Goal: Task Accomplishment & Management: Manage account settings

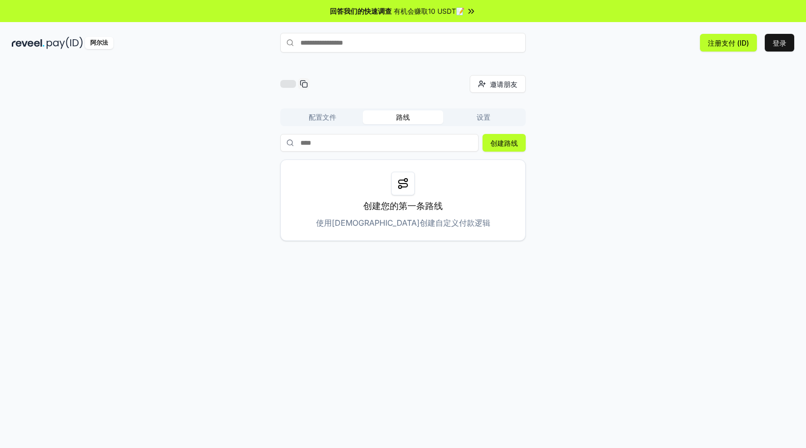
drag, startPoint x: 584, startPoint y: 197, endPoint x: 528, endPoint y: 172, distance: 61.1
click at [584, 197] on div "邀请朋友 邀请 配置文件 路线 设置 创建路线 创建您的第一条路线 使用路由创建自定义付款逻辑" at bounding box center [403, 158] width 782 height 166
click at [343, 117] on button "配置文件" at bounding box center [322, 117] width 80 height 14
click at [418, 119] on button "路线" at bounding box center [403, 117] width 80 height 14
click at [475, 122] on button "设置" at bounding box center [483, 117] width 80 height 14
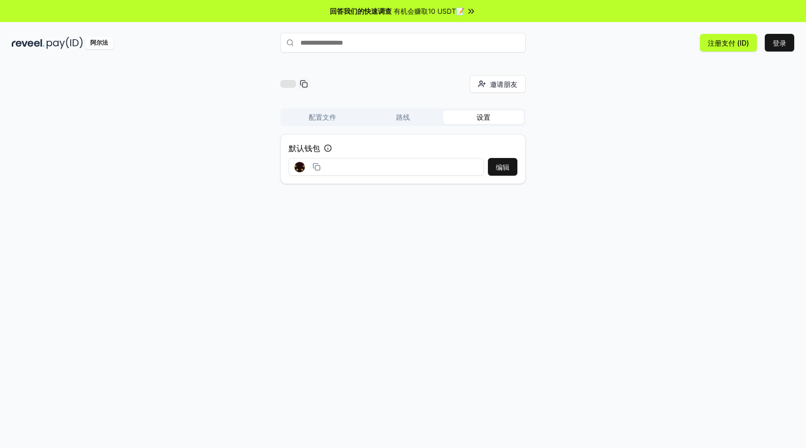
click at [409, 122] on button "路线" at bounding box center [403, 117] width 80 height 14
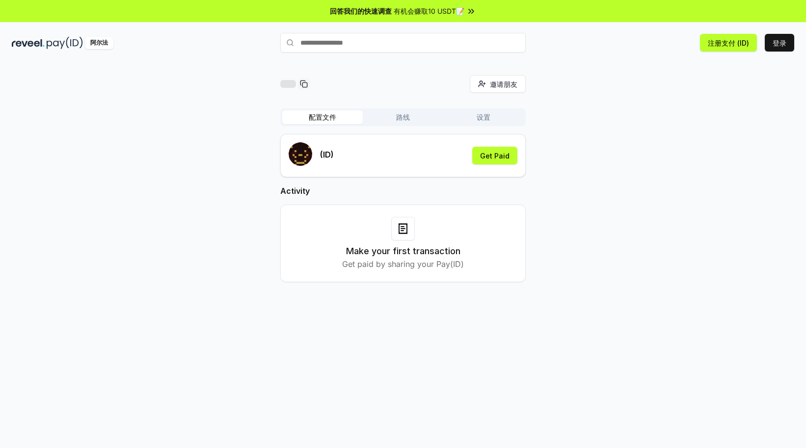
click at [349, 120] on button "配置文件" at bounding box center [322, 117] width 80 height 14
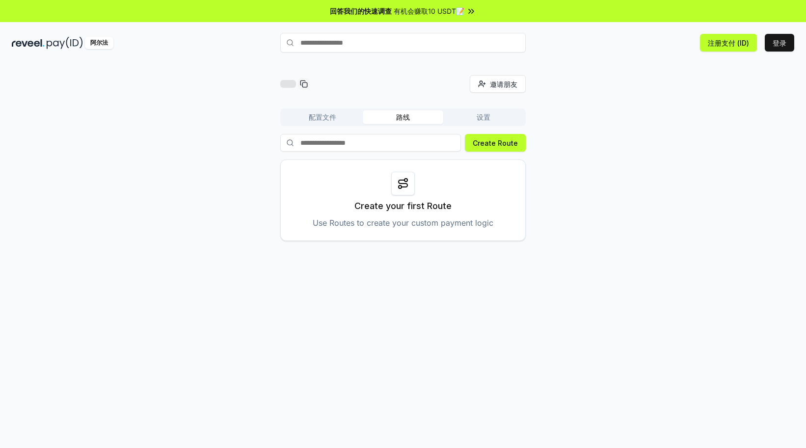
click at [410, 117] on button "路线" at bounding box center [403, 117] width 80 height 14
click at [320, 107] on div "邀请朋友 邀请 配置文件 路线 设置 创建路线 创建您的第一条路线 使用路由创建自定义付款逻辑" at bounding box center [402, 158] width 245 height 166
click at [331, 110] on button "配置文件" at bounding box center [322, 117] width 80 height 14
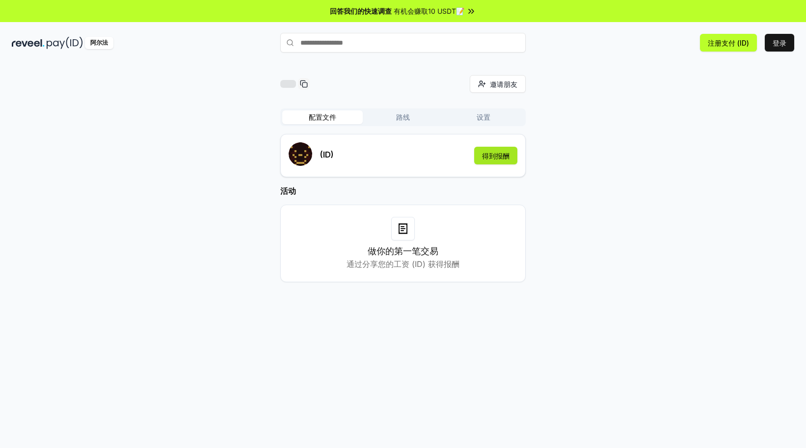
click at [505, 152] on font "得到报酬" at bounding box center [495, 156] width 27 height 8
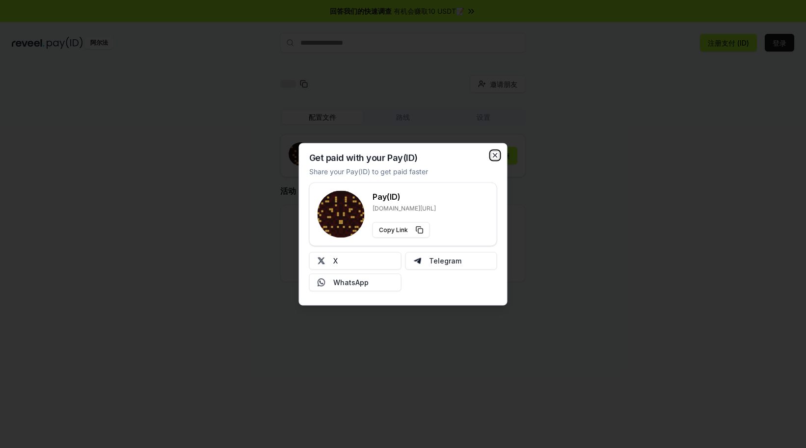
click at [498, 153] on icon "button" at bounding box center [495, 155] width 8 height 8
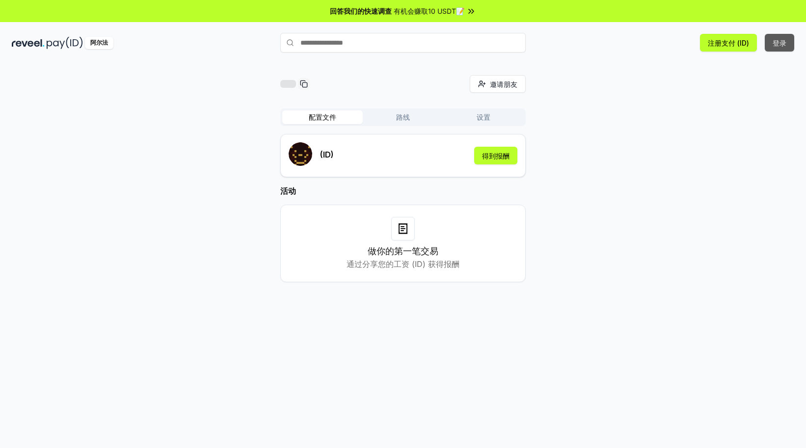
click at [775, 48] on button "登录" at bounding box center [778, 43] width 29 height 18
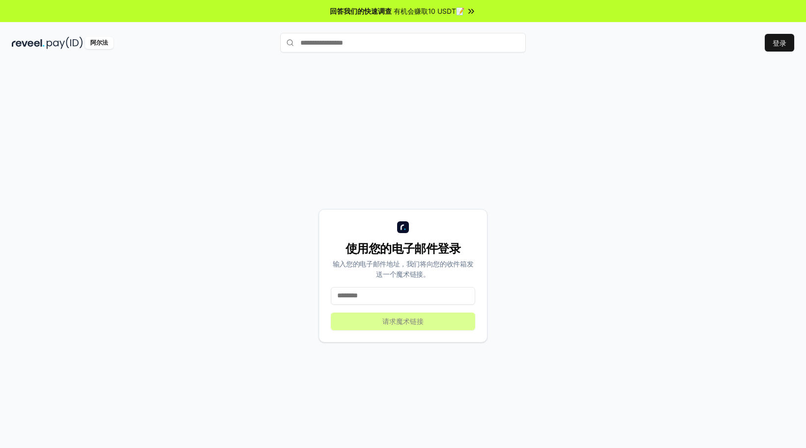
click at [420, 304] on input at bounding box center [403, 296] width 144 height 18
click at [537, 149] on div "使用您的电子邮件登录 输入您的电子邮件地址，我们将向您的收件箱发送一个魔术链接。 请求魔术链接" at bounding box center [403, 275] width 782 height 401
click at [716, 49] on button "注册支付 (ID)" at bounding box center [728, 43] width 57 height 18
